Goal: Task Accomplishment & Management: Use online tool/utility

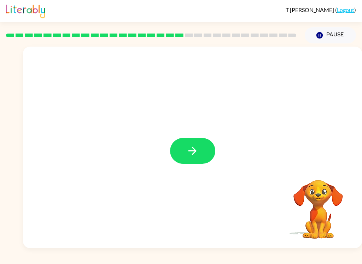
click at [198, 156] on icon "button" at bounding box center [192, 151] width 12 height 12
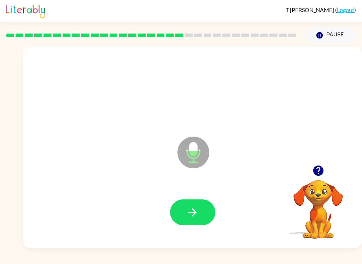
click at [197, 207] on icon "button" at bounding box center [192, 212] width 12 height 12
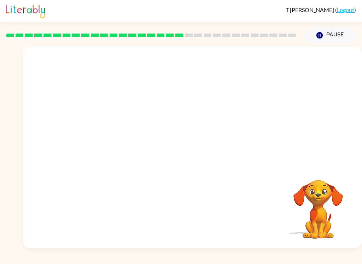
click at [109, 261] on div "T Wen ( Logout ) Pause Pause Your browser must support playing .mp4 files to us…" at bounding box center [181, 132] width 362 height 264
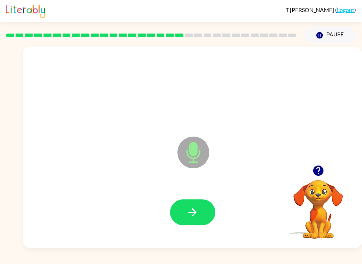
click at [189, 206] on button "button" at bounding box center [192, 212] width 45 height 26
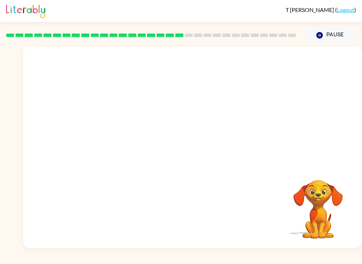
click at [180, 40] on div at bounding box center [151, 35] width 298 height 25
click at [188, 30] on div at bounding box center [151, 35] width 298 height 25
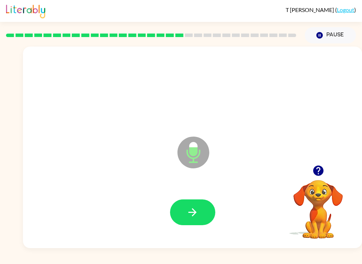
click at [196, 210] on icon "button" at bounding box center [192, 212] width 12 height 12
click at [45, 261] on div "T Wen ( Logout ) Pause Pause Microphone The Microphone is here when it is your …" at bounding box center [181, 132] width 362 height 264
click at [195, 212] on icon "button" at bounding box center [192, 212] width 8 height 8
click at [206, 203] on button "button" at bounding box center [192, 212] width 45 height 26
click at [185, 209] on button "button" at bounding box center [192, 212] width 45 height 26
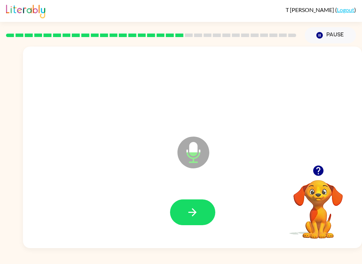
click at [201, 224] on button "button" at bounding box center [192, 212] width 45 height 26
click at [193, 210] on icon "button" at bounding box center [192, 212] width 8 height 8
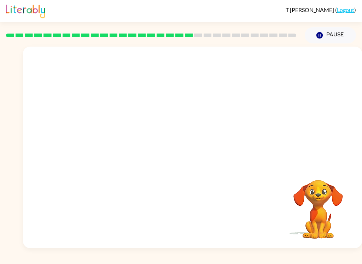
click at [4, 260] on div "T Wen ( Logout ) Pause Pause Your browser must support playing .mp4 files to us…" at bounding box center [181, 132] width 362 height 264
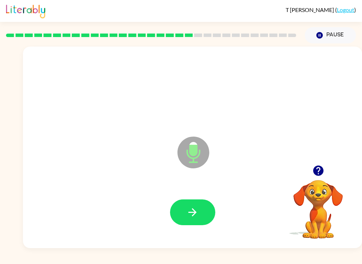
click at [205, 210] on button "button" at bounding box center [192, 212] width 45 height 26
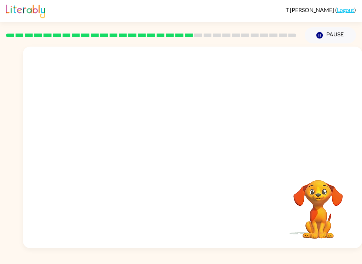
click at [8, 261] on div "T Wen ( Logout ) Pause Pause Your browser must support playing .mp4 files to us…" at bounding box center [181, 132] width 362 height 264
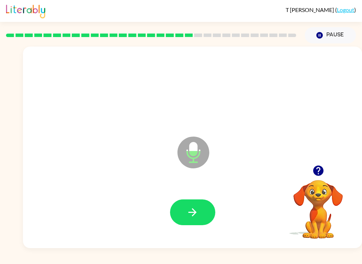
click at [187, 216] on icon "button" at bounding box center [192, 212] width 12 height 12
click at [193, 201] on button "button" at bounding box center [192, 212] width 45 height 26
click at [192, 211] on icon "button" at bounding box center [192, 212] width 12 height 12
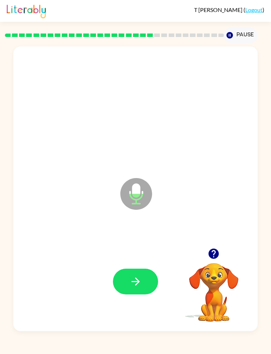
click at [129, 264] on button "button" at bounding box center [135, 282] width 45 height 26
click at [141, 264] on button "button" at bounding box center [135, 282] width 45 height 26
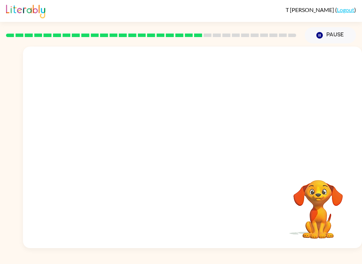
click at [262, 157] on div at bounding box center [192, 148] width 339 height 202
click at [331, 40] on button "Pause Pause" at bounding box center [329, 35] width 51 height 16
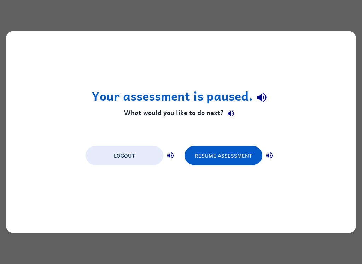
click at [238, 157] on button "Resume Assessment" at bounding box center [223, 155] width 78 height 19
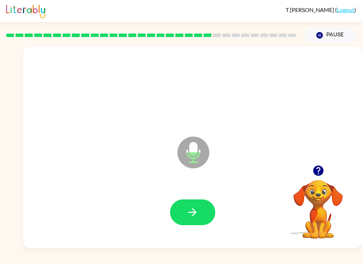
click at [185, 215] on button "button" at bounding box center [192, 212] width 45 height 26
click at [191, 215] on icon "button" at bounding box center [192, 212] width 12 height 12
click at [185, 209] on button "button" at bounding box center [192, 212] width 45 height 26
click at [190, 214] on icon "button" at bounding box center [192, 212] width 12 height 12
click at [203, 208] on button "button" at bounding box center [192, 212] width 45 height 26
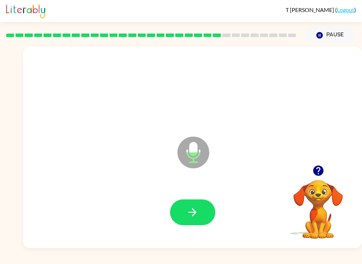
click at [193, 208] on icon "button" at bounding box center [192, 212] width 12 height 12
click at [197, 203] on button "button" at bounding box center [192, 212] width 45 height 26
click at [195, 208] on icon "button" at bounding box center [192, 212] width 12 height 12
click at [196, 207] on icon "button" at bounding box center [192, 212] width 12 height 12
click at [208, 217] on button "button" at bounding box center [192, 212] width 45 height 26
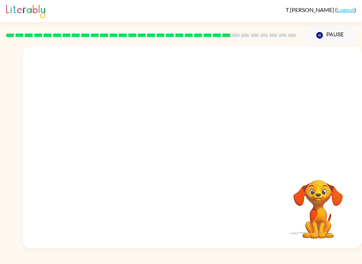
click at [19, 261] on div "T Wen ( Logout ) Pause Pause Your browser must support playing .mp4 files to us…" at bounding box center [181, 132] width 362 height 264
click at [11, 261] on div "T Wen ( Logout ) Pause Pause Your browser must support playing .mp4 files to us…" at bounding box center [181, 132] width 362 height 264
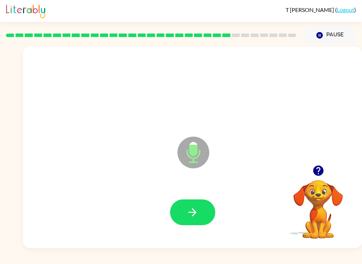
click at [189, 208] on icon "button" at bounding box center [192, 212] width 12 height 12
click at [201, 204] on button "button" at bounding box center [192, 212] width 45 height 26
click at [193, 211] on icon "button" at bounding box center [192, 212] width 12 height 12
click at [193, 219] on icon "button" at bounding box center [192, 212] width 12 height 12
